Goal: Transaction & Acquisition: Purchase product/service

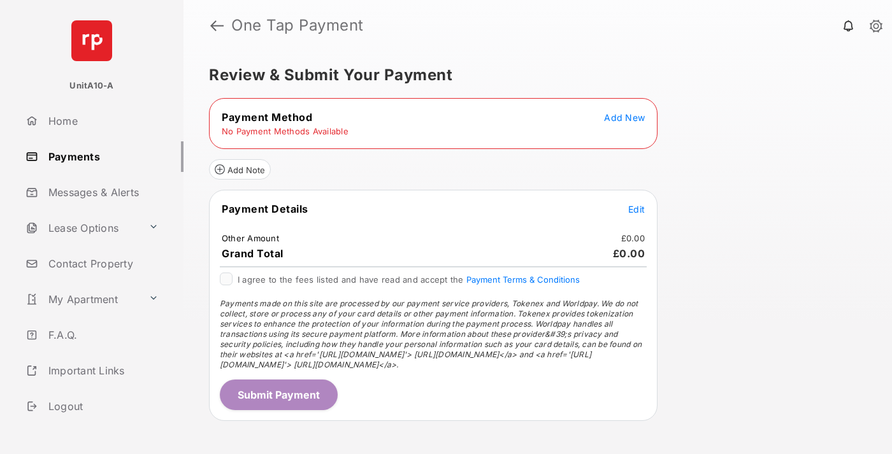
click at [624, 117] on span "Add New" at bounding box center [624, 117] width 41 height 11
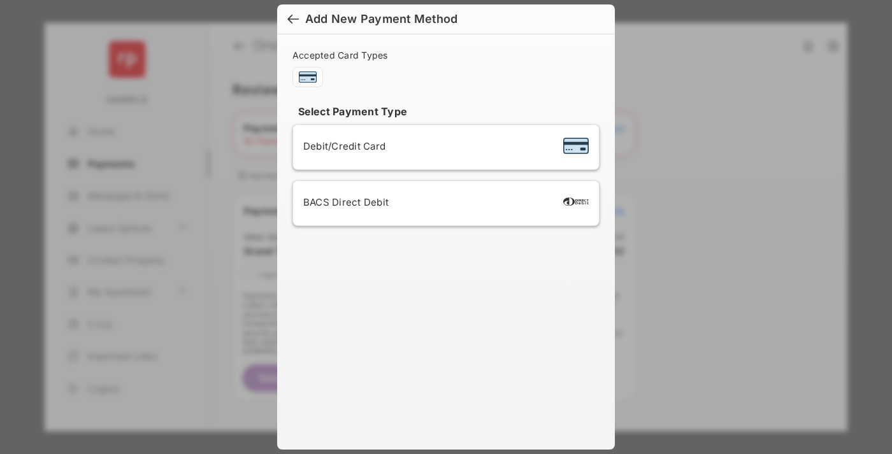
click at [341, 146] on span "Debit/Credit Card" at bounding box center [344, 146] width 82 height 12
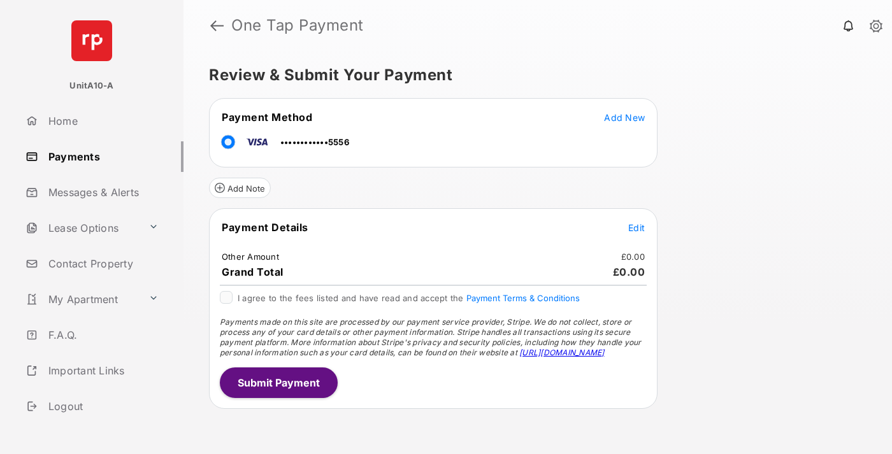
click at [636, 227] on span "Edit" at bounding box center [636, 227] width 17 height 11
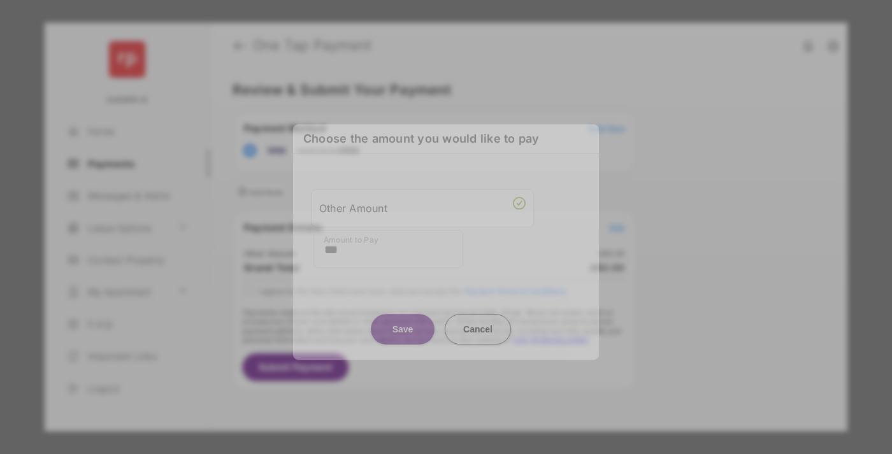
type input "***"
click at [403, 322] on button "Save" at bounding box center [403, 329] width 64 height 31
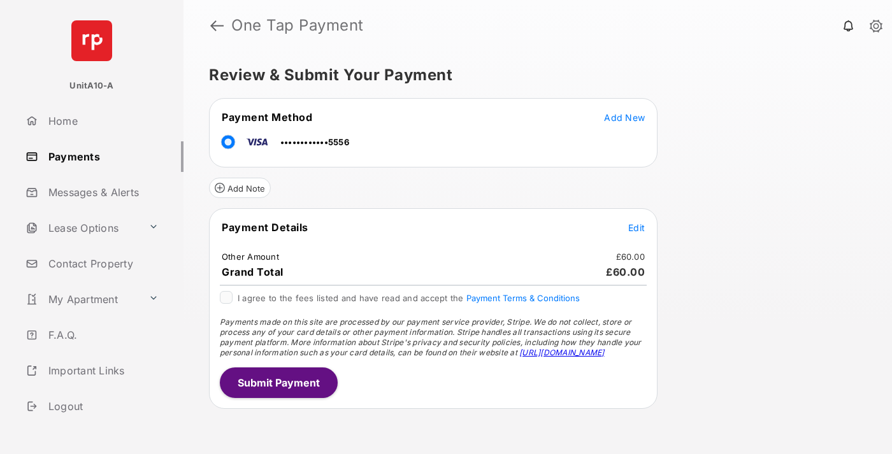
click at [278, 382] on button "Submit Payment" at bounding box center [279, 383] width 118 height 31
